Goal: Find specific page/section: Find specific page/section

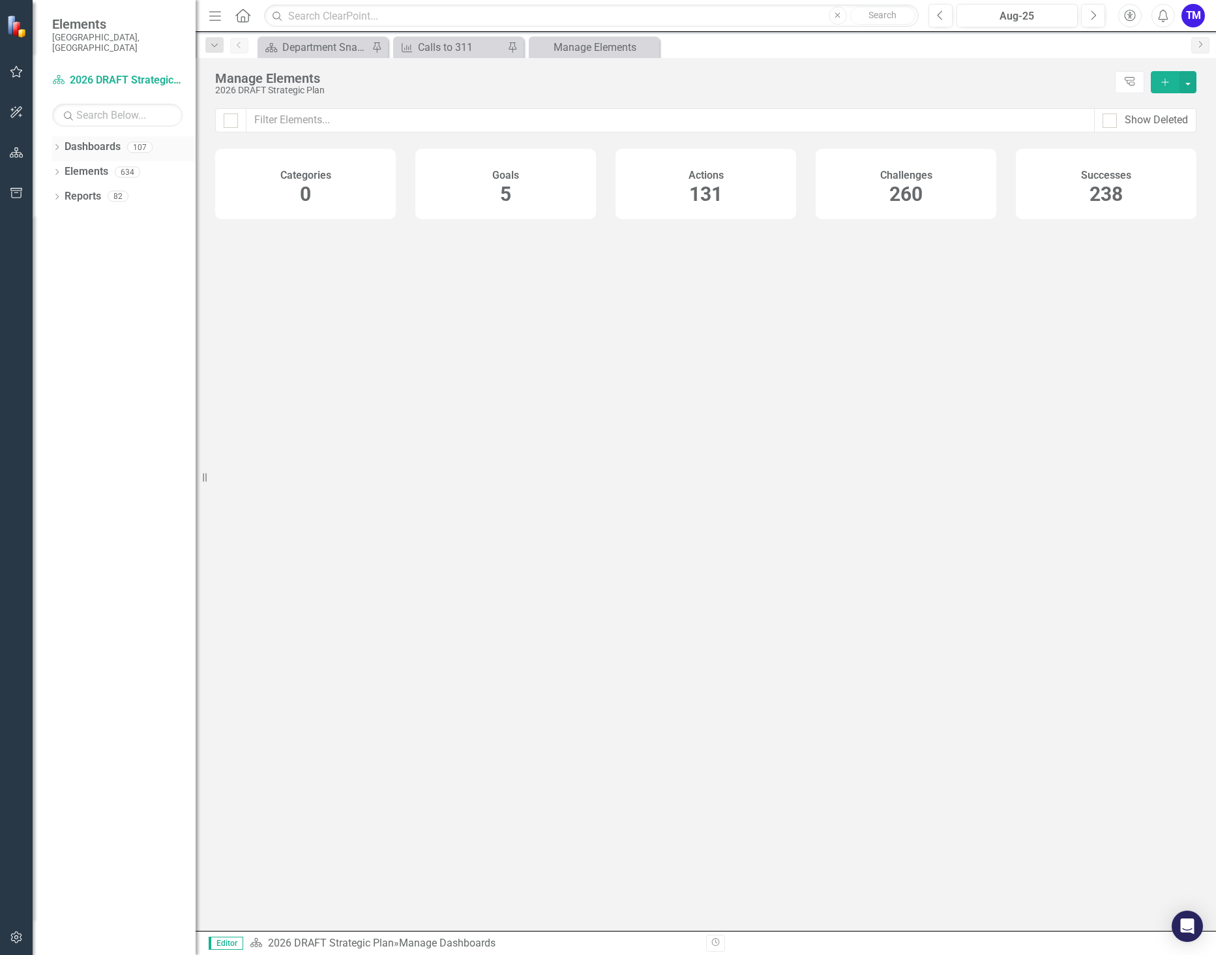
click at [57, 144] on icon at bounding box center [56, 147] width 3 height 6
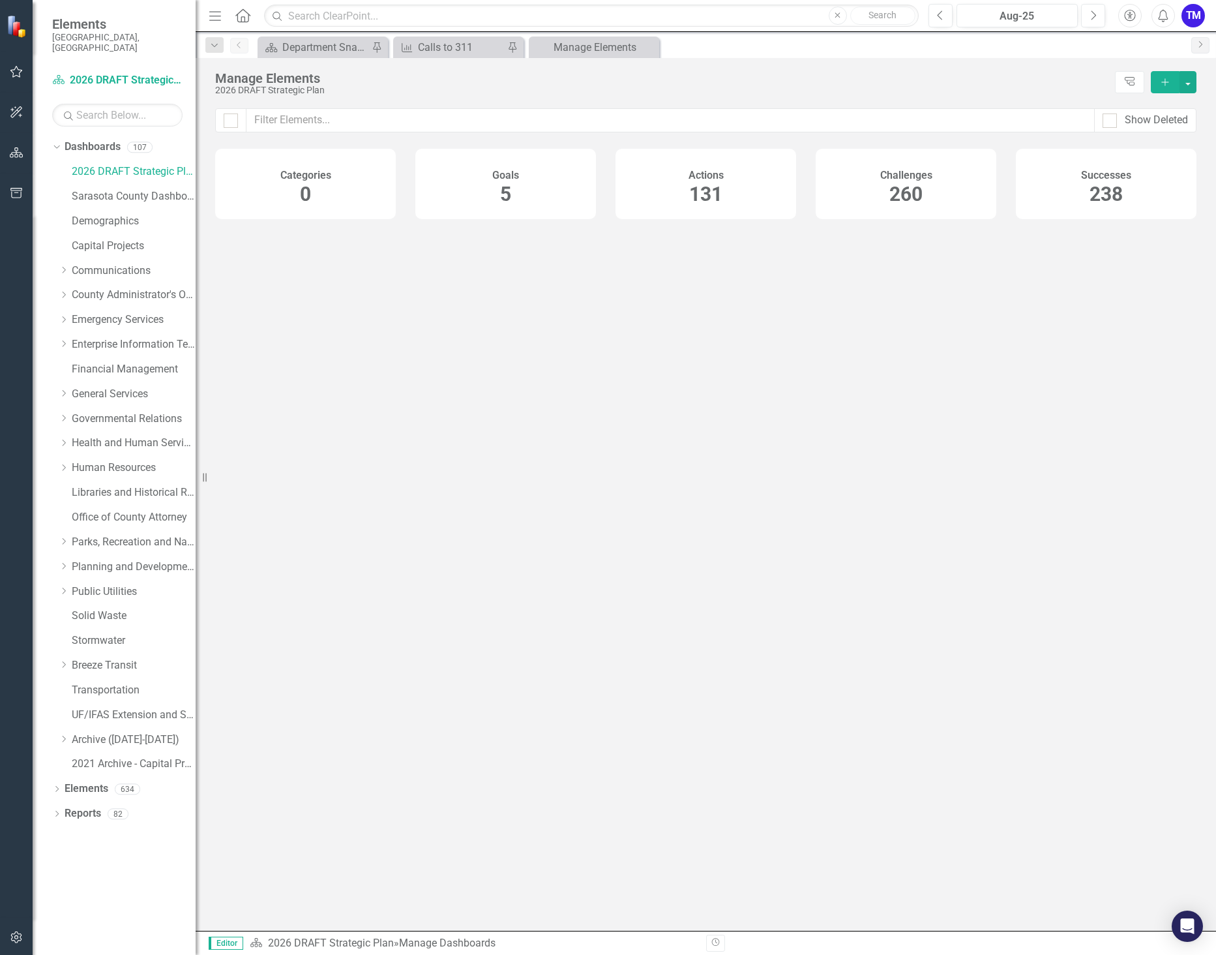
click at [288, 406] on div at bounding box center [706, 578] width 1021 height 705
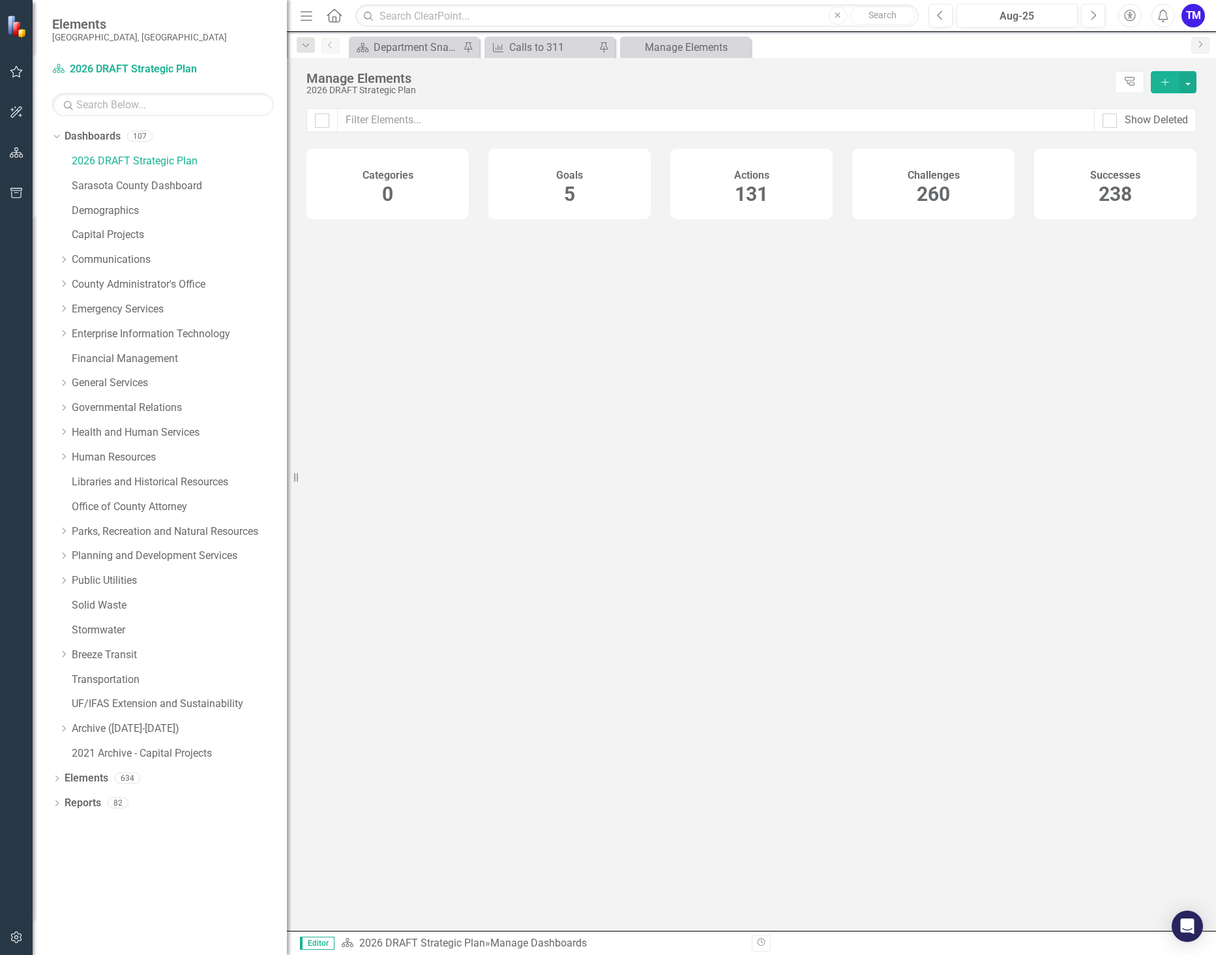
drag, startPoint x: 198, startPoint y: 392, endPoint x: 287, endPoint y: 401, distance: 89.2
click at [287, 401] on div "Resize" at bounding box center [292, 477] width 10 height 955
click at [571, 188] on span "5" at bounding box center [569, 194] width 11 height 23
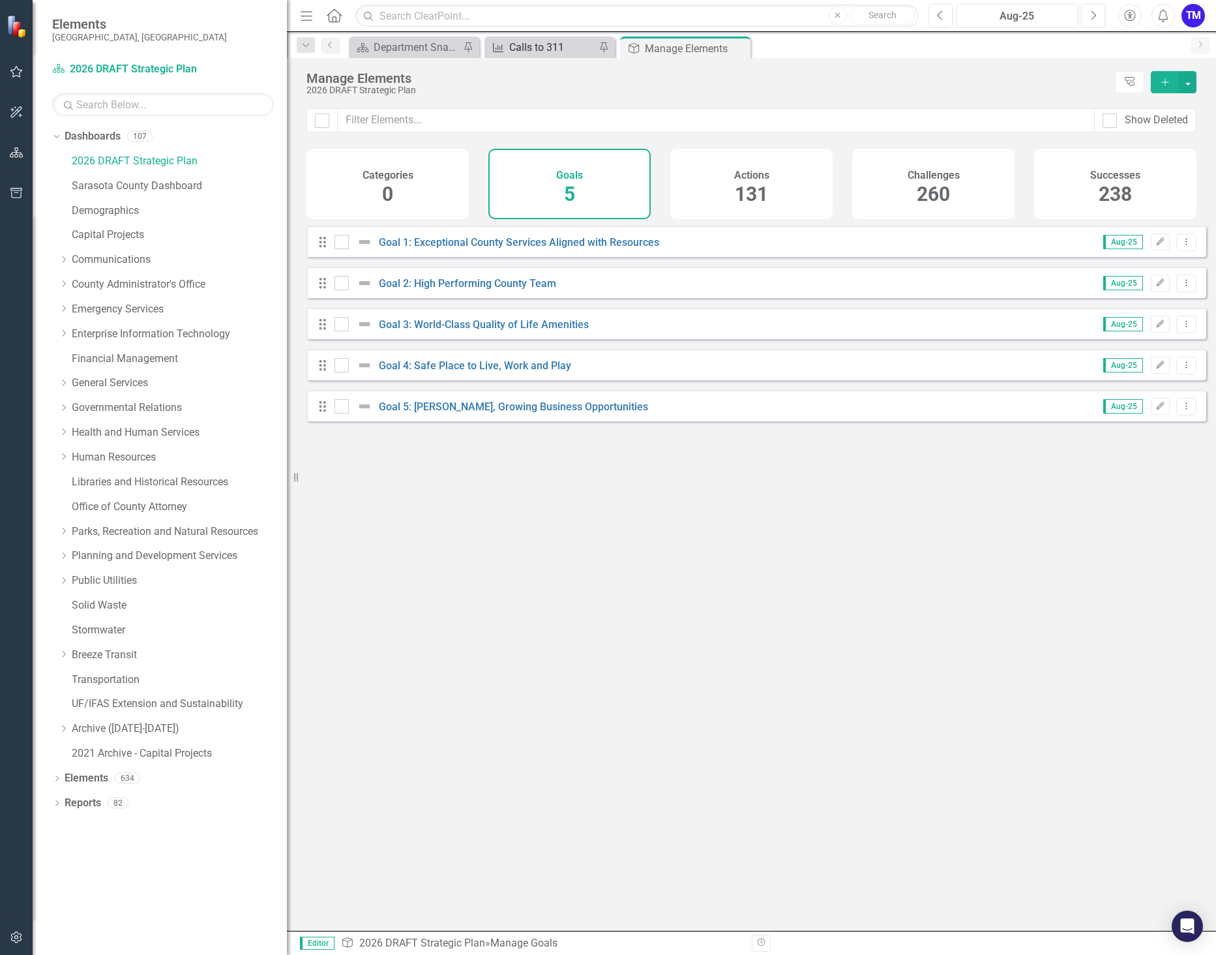
click at [559, 52] on div "Calls to 311" at bounding box center [552, 47] width 86 height 16
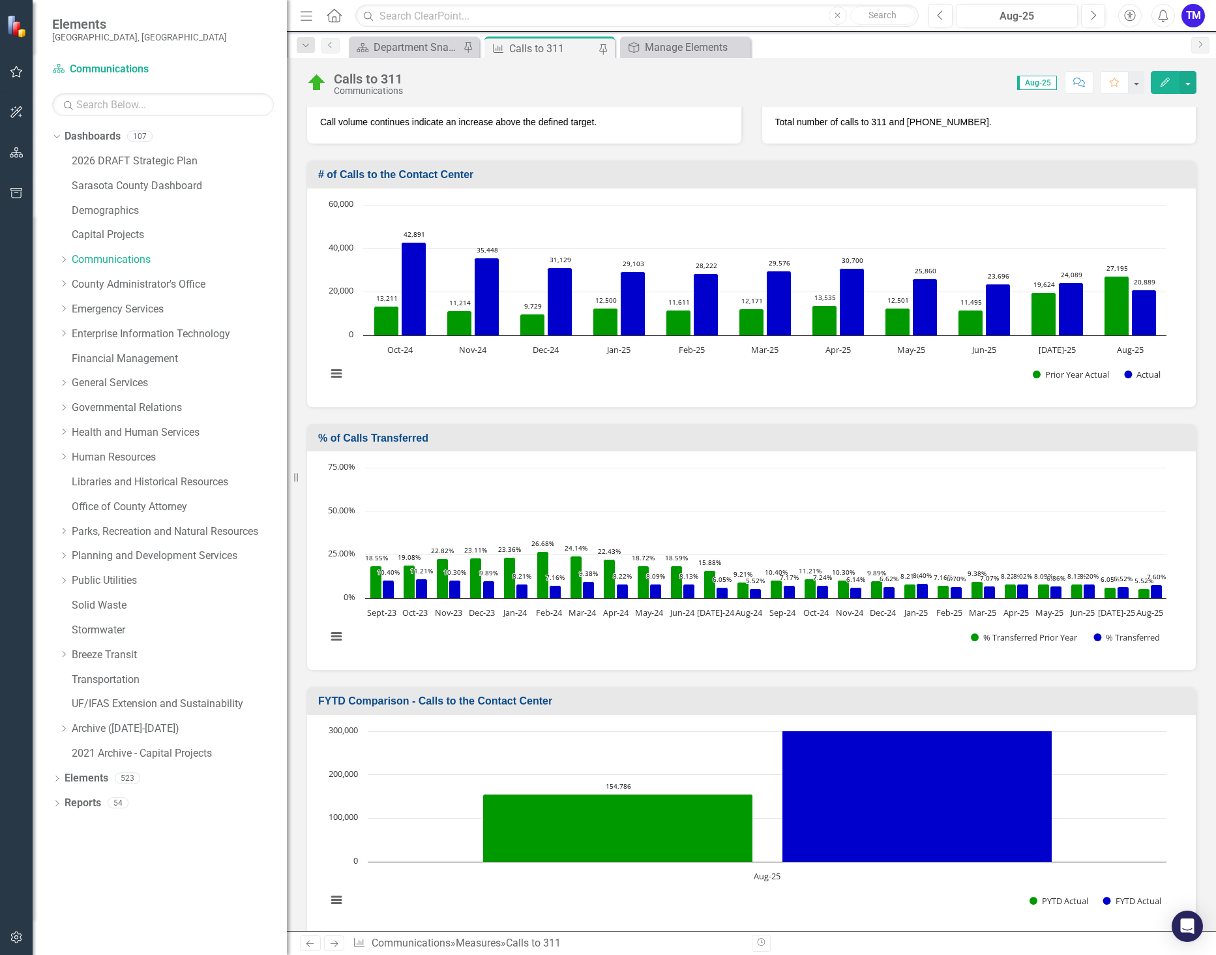
scroll to position [196, 0]
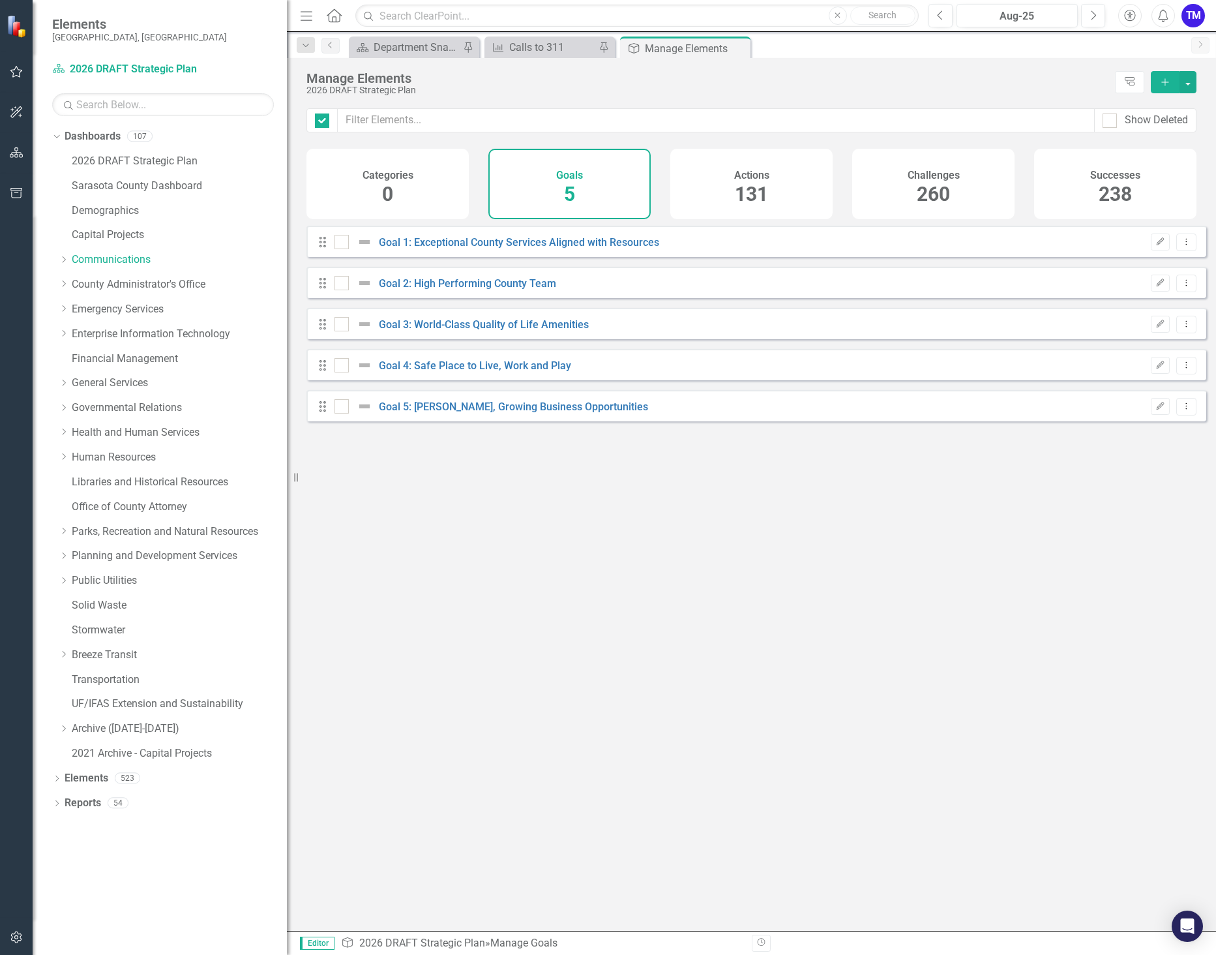
checkbox input "false"
